Goal: Navigation & Orientation: Find specific page/section

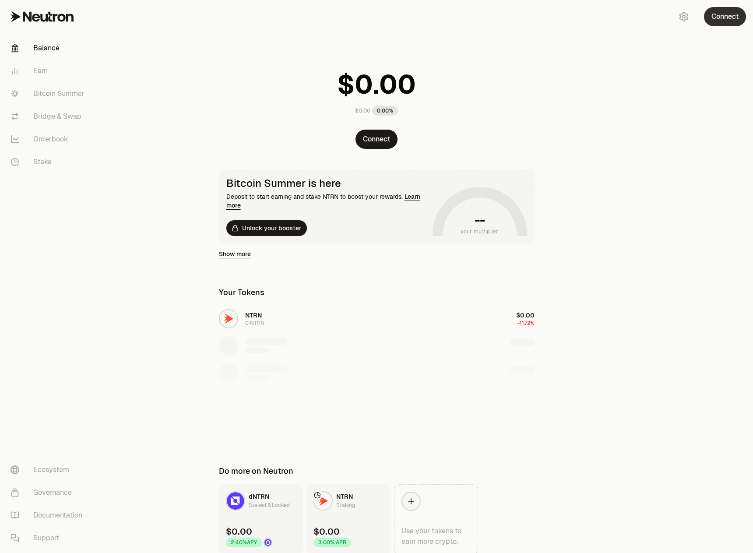
click at [728, 20] on button "Connect" at bounding box center [725, 16] width 42 height 19
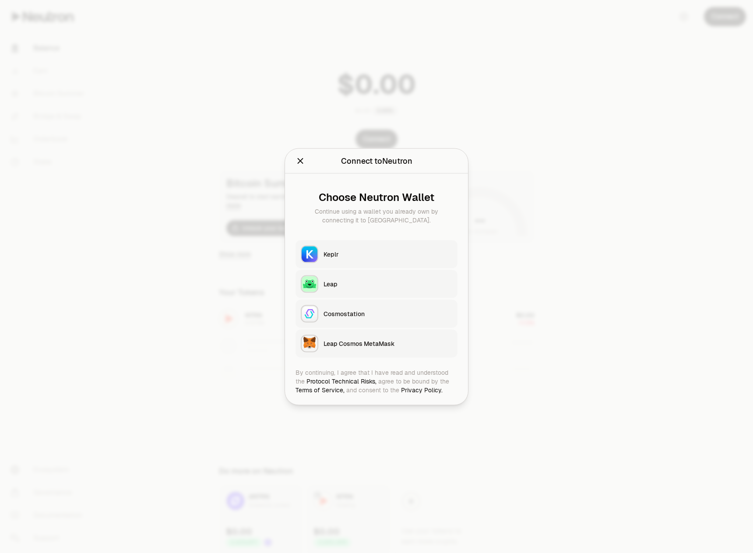
click at [421, 259] on button "Keplr" at bounding box center [377, 254] width 162 height 28
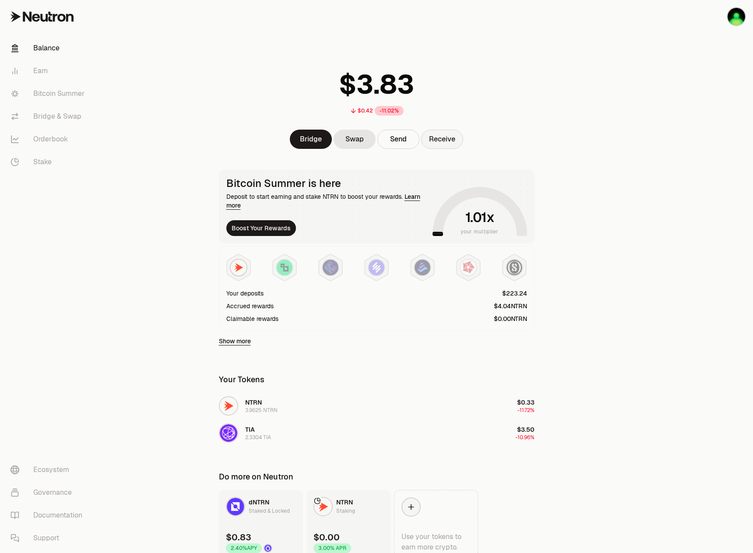
click at [439, 142] on button "Receive" at bounding box center [442, 139] width 42 height 19
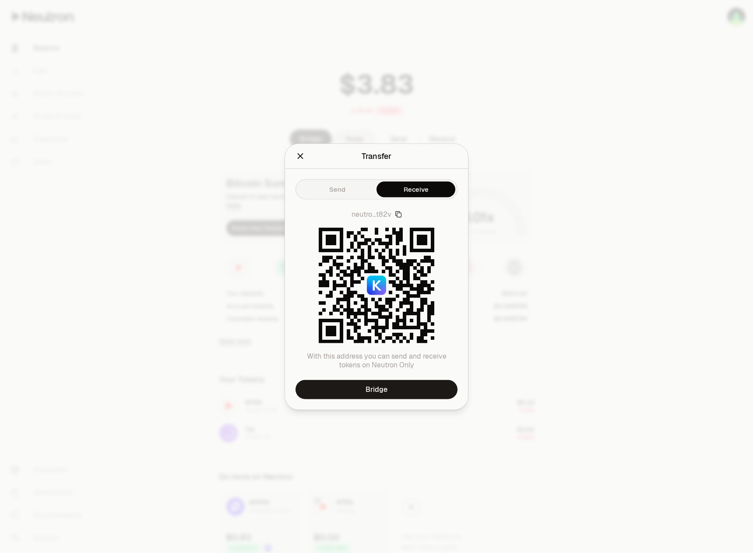
click at [422, 95] on div at bounding box center [376, 276] width 753 height 553
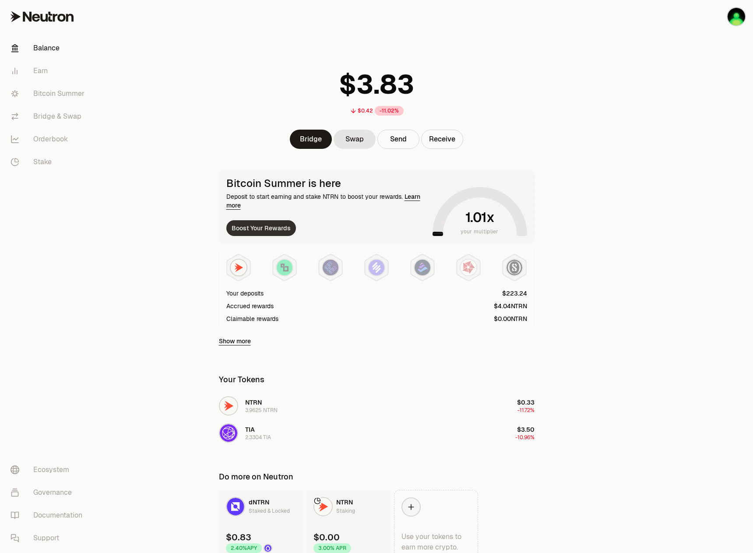
click at [273, 225] on button "Boost Your Rewards" at bounding box center [261, 228] width 70 height 16
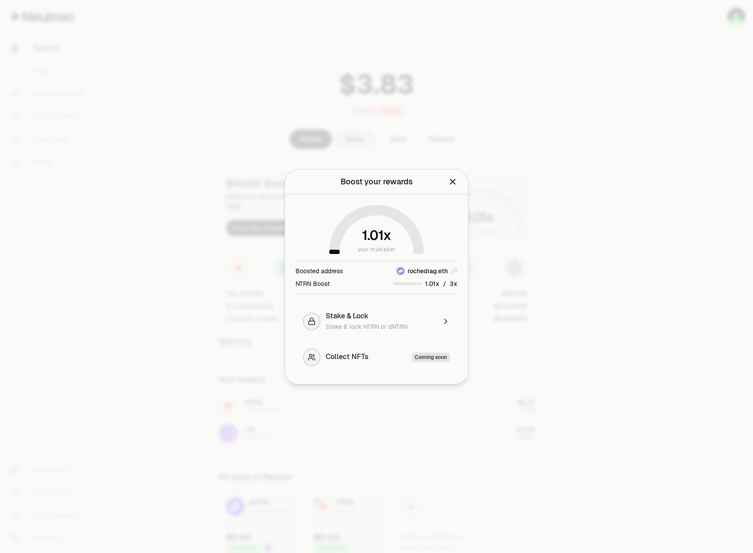
click at [250, 280] on div at bounding box center [376, 276] width 753 height 553
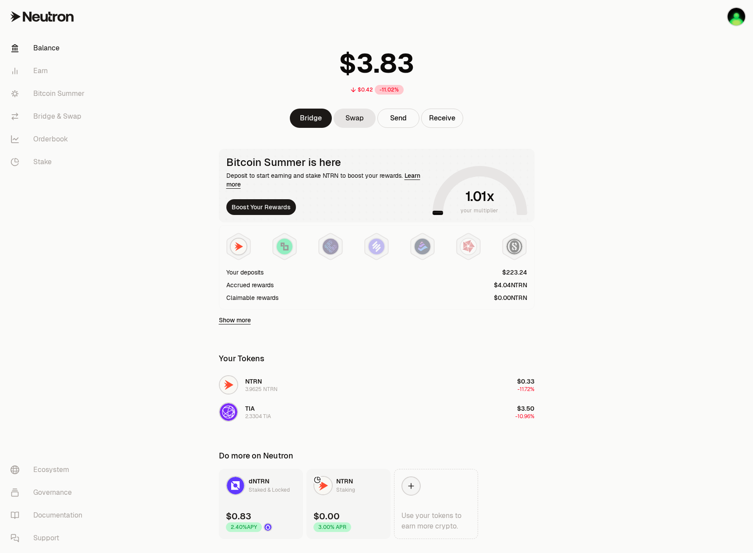
scroll to position [42, 0]
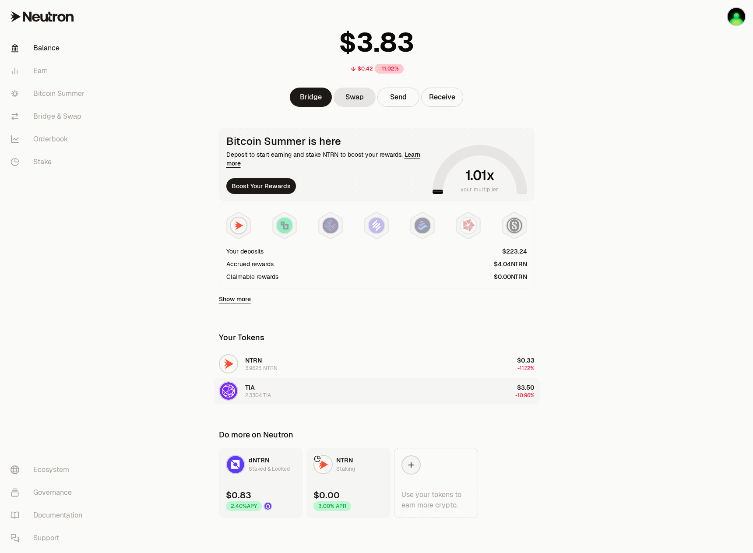
click at [236, 384] on div "button" at bounding box center [228, 390] width 19 height 19
click at [231, 392] on img "button" at bounding box center [229, 391] width 18 height 18
click at [250, 388] on span "TIA" at bounding box center [250, 388] width 10 height 8
click at [243, 300] on link "Show more" at bounding box center [235, 299] width 32 height 9
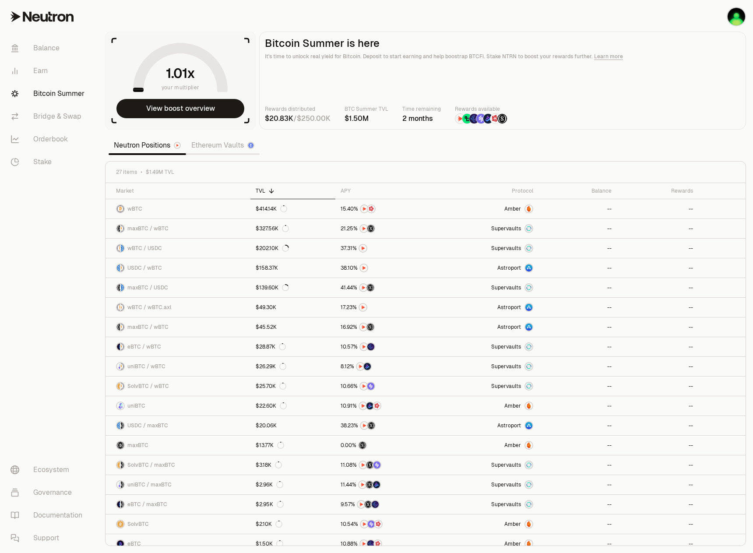
click at [233, 149] on link "Ethereum Vaults" at bounding box center [223, 146] width 74 height 18
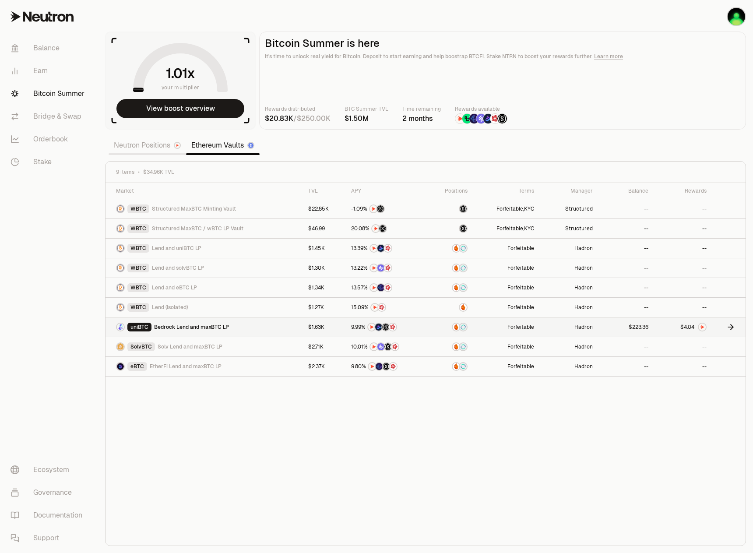
click at [683, 326] on span "$" at bounding box center [682, 326] width 4 height 5
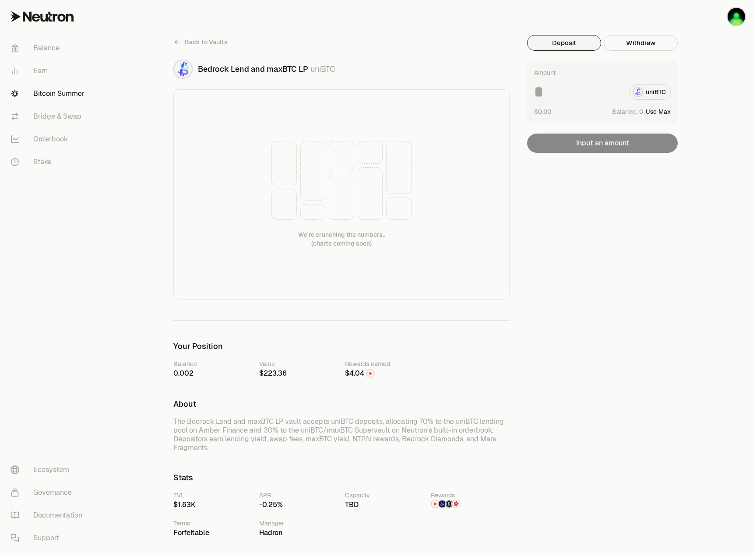
click at [369, 369] on div at bounding box center [384, 373] width 79 height 11
click at [368, 372] on img at bounding box center [370, 373] width 7 height 7
click at [369, 372] on img at bounding box center [370, 373] width 7 height 7
click at [372, 373] on img at bounding box center [370, 373] width 7 height 7
click at [369, 373] on img at bounding box center [370, 373] width 7 height 7
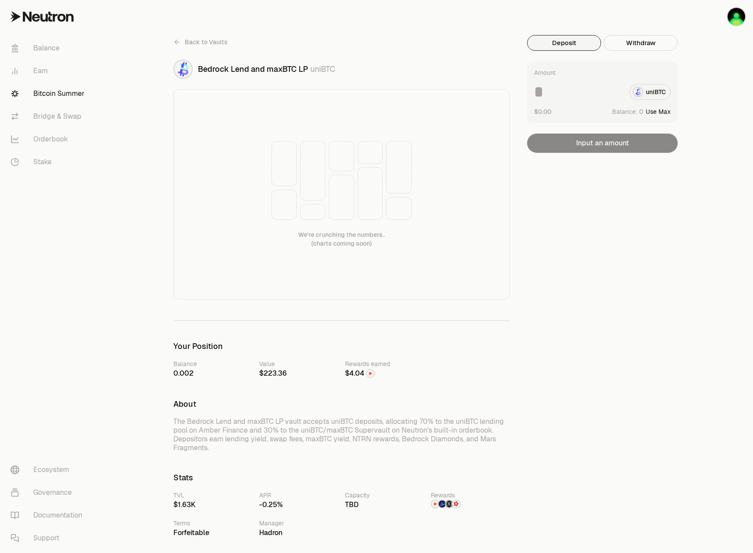
click at [348, 370] on span "$" at bounding box center [347, 373] width 4 height 7
click at [186, 42] on span "Back to Vaults" at bounding box center [206, 42] width 43 height 9
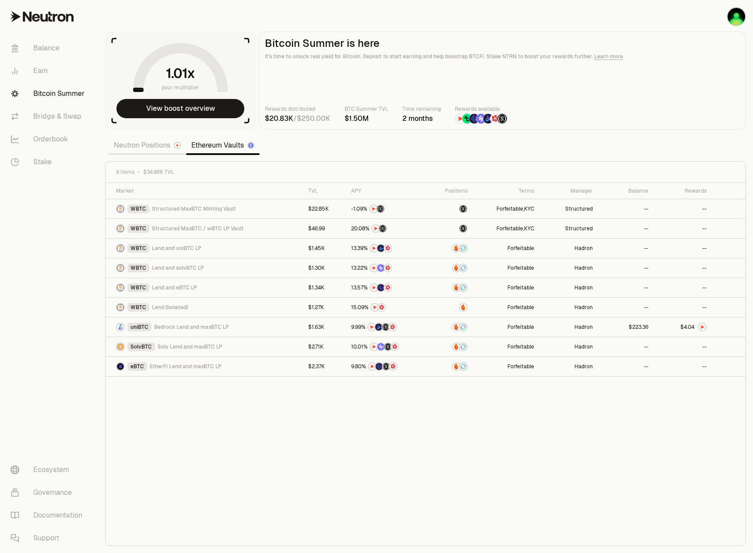
click at [466, 71] on main "Bitcoin Summer is here It's time to unlock real yield for Bitcoin. Deposit to s…" at bounding box center [502, 81] width 487 height 98
click at [151, 106] on button "View boost overview" at bounding box center [180, 108] width 128 height 19
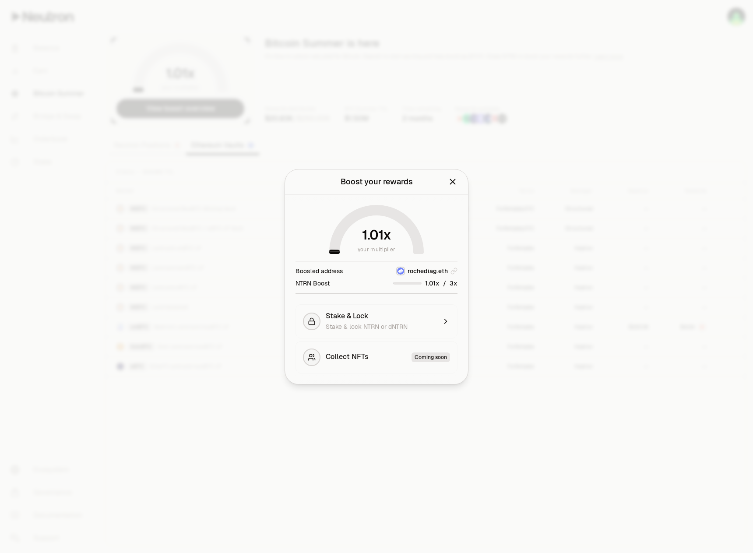
click at [225, 298] on div at bounding box center [376, 276] width 753 height 553
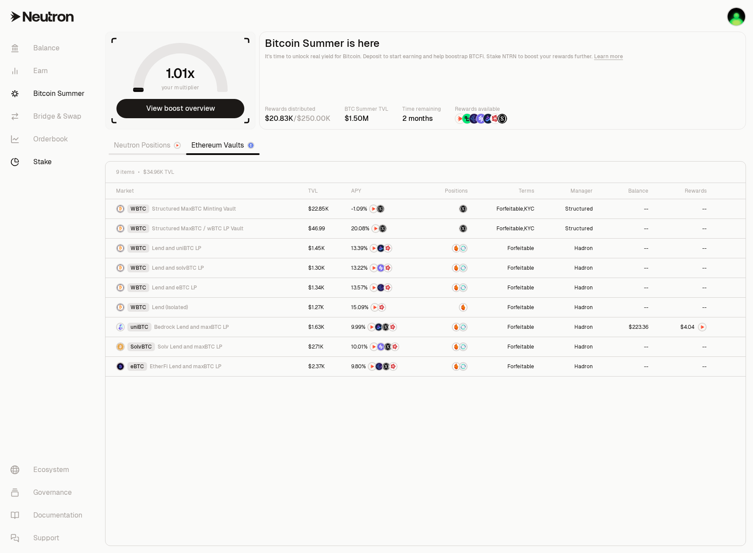
click at [49, 153] on link "Stake" at bounding box center [49, 162] width 91 height 23
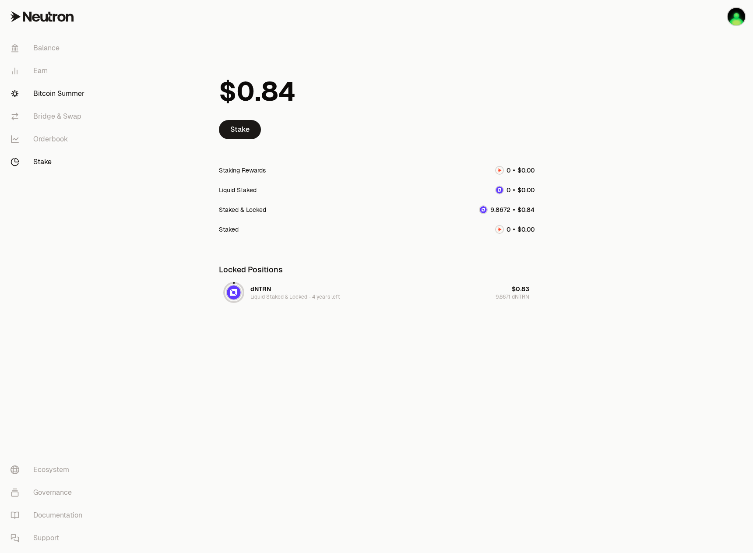
click at [56, 90] on link "Bitcoin Summer" at bounding box center [49, 93] width 91 height 23
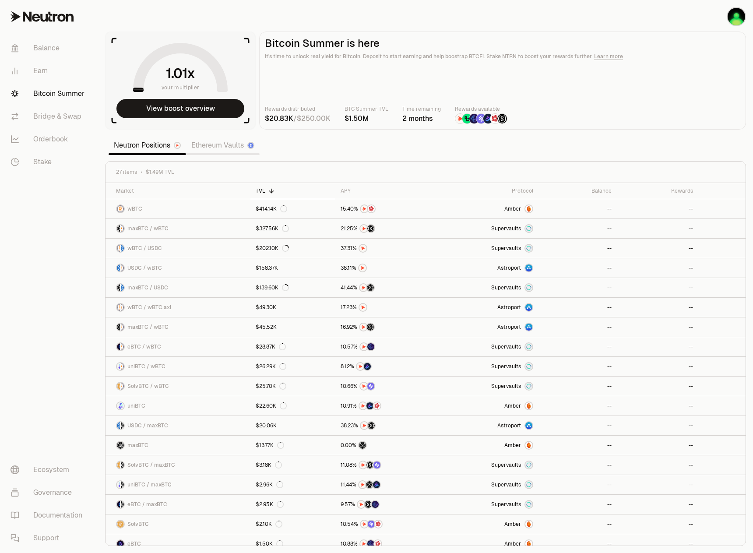
click at [49, 103] on link "Bitcoin Summer" at bounding box center [49, 93] width 91 height 23
click at [42, 120] on link "Bridge & Swap" at bounding box center [49, 116] width 91 height 23
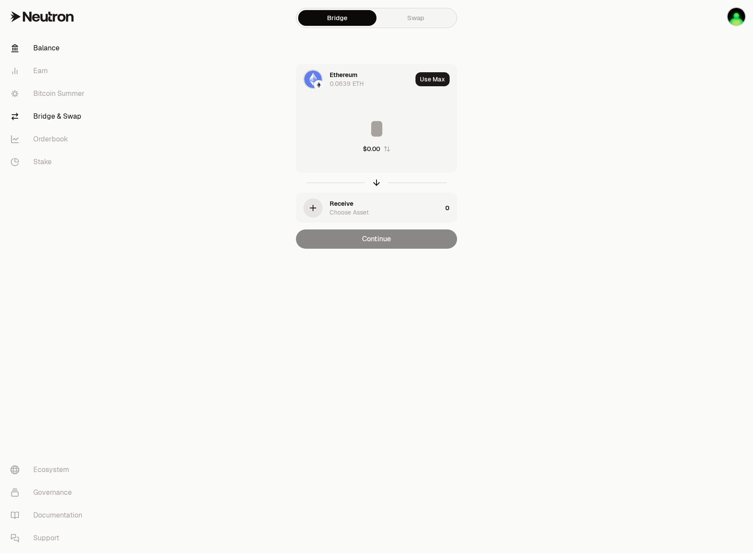
click at [43, 53] on link "Balance" at bounding box center [49, 48] width 91 height 23
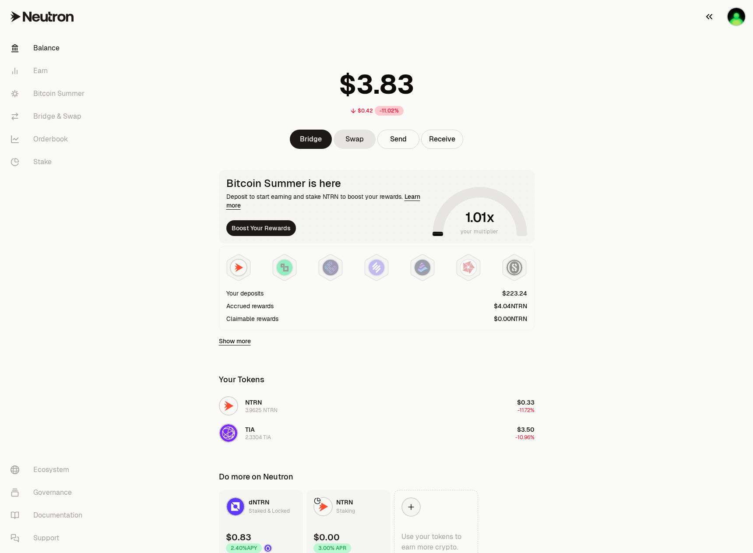
click at [736, 23] on img "button" at bounding box center [737, 17] width 18 height 18
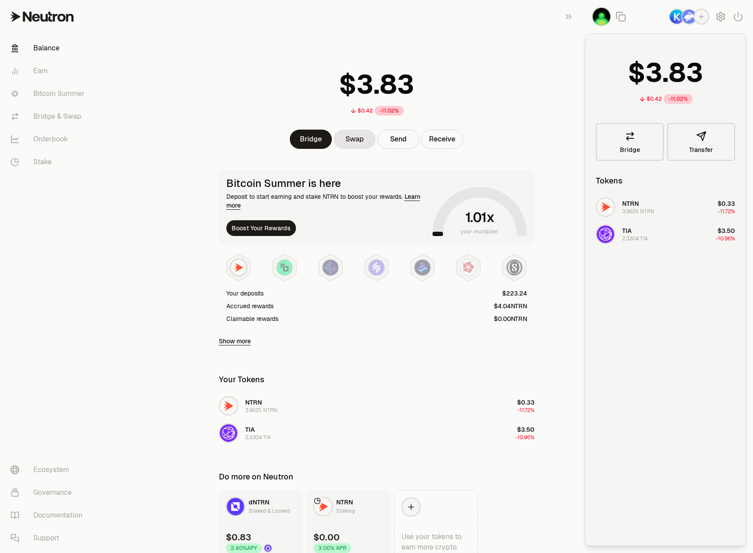
click at [642, 231] on div "TIA 2.3304 TIA" at bounding box center [635, 234] width 26 height 16
click at [606, 14] on img "button" at bounding box center [602, 17] width 18 height 18
click at [281, 274] on img at bounding box center [285, 268] width 16 height 16
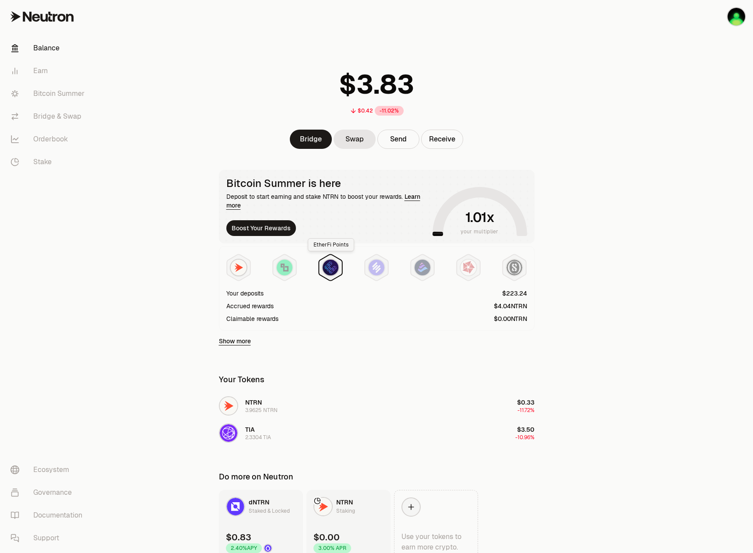
click at [335, 271] on img at bounding box center [331, 268] width 16 height 16
click at [381, 270] on img at bounding box center [377, 268] width 16 height 16
click at [37, 161] on link "Stake" at bounding box center [49, 162] width 91 height 23
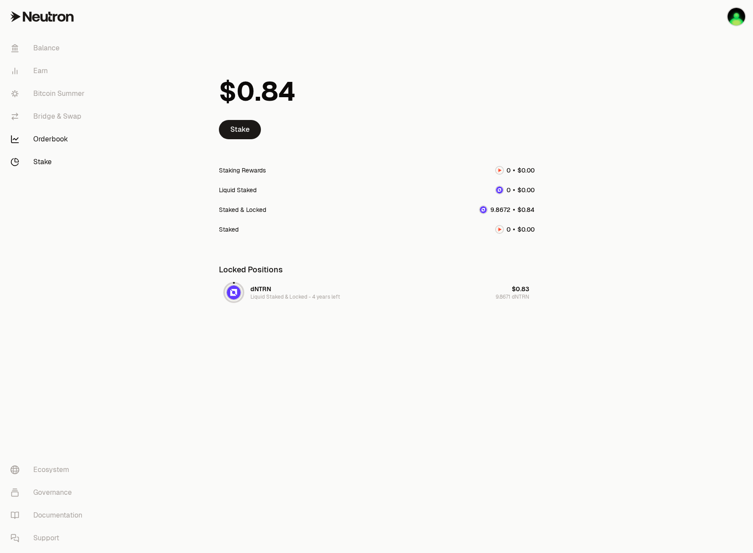
click at [49, 139] on link "Orderbook" at bounding box center [49, 139] width 91 height 23
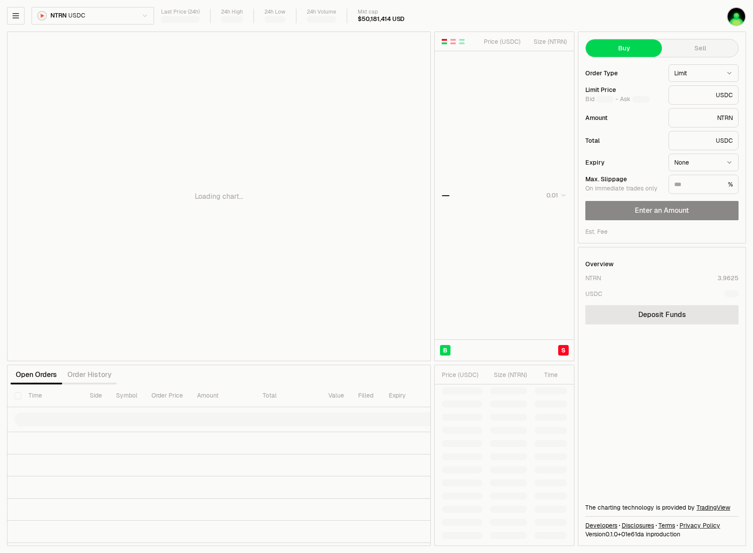
type input "********"
